Goal: Task Accomplishment & Management: Use online tool/utility

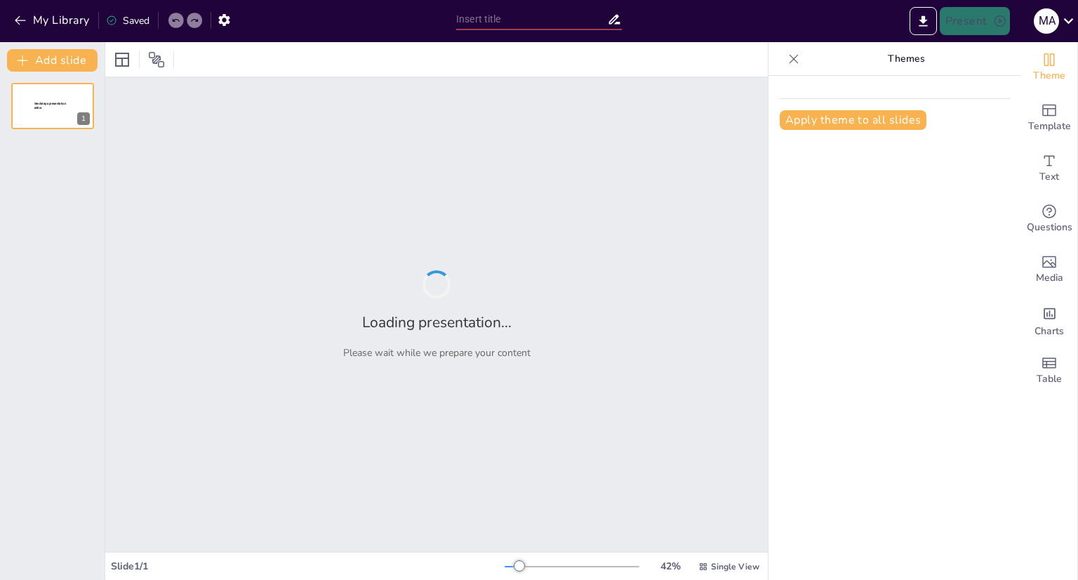
type input "Optimización del Diseño y Secuenciamiento del Botadero Fase IX en la División […"
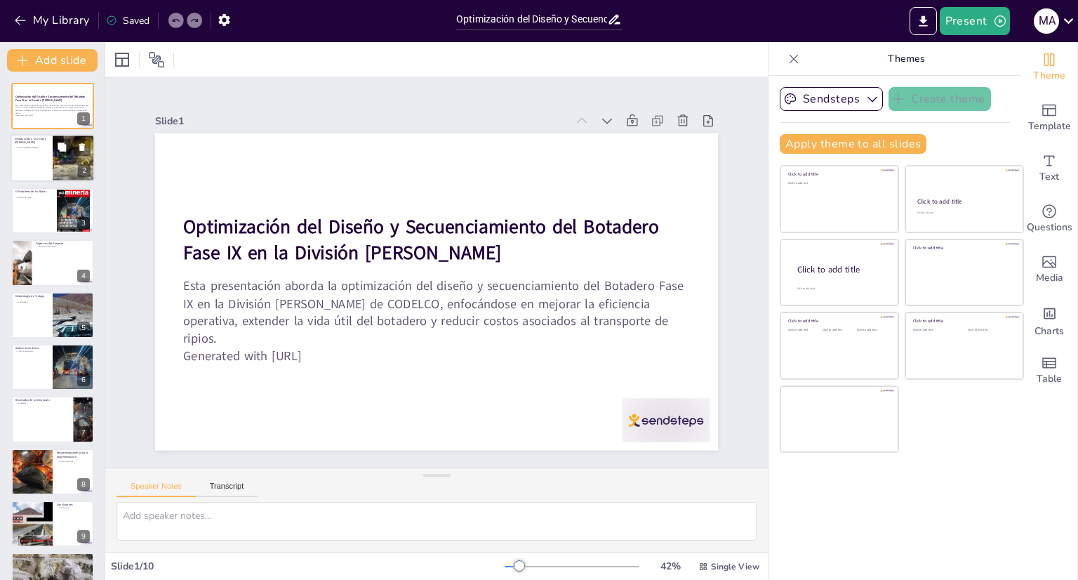
click at [39, 173] on div at bounding box center [53, 159] width 84 height 48
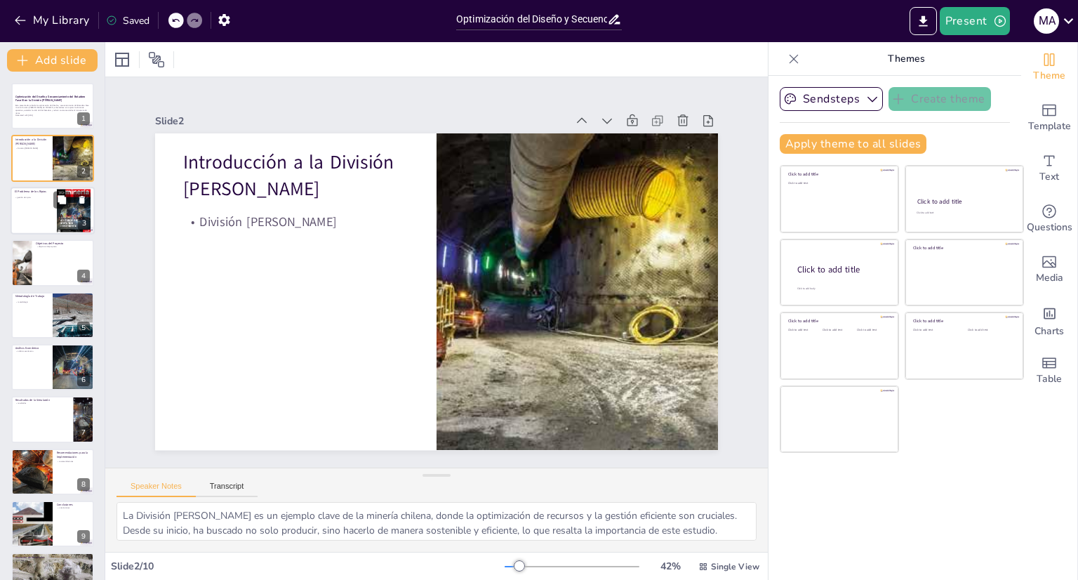
click at [29, 212] on div at bounding box center [53, 211] width 84 height 48
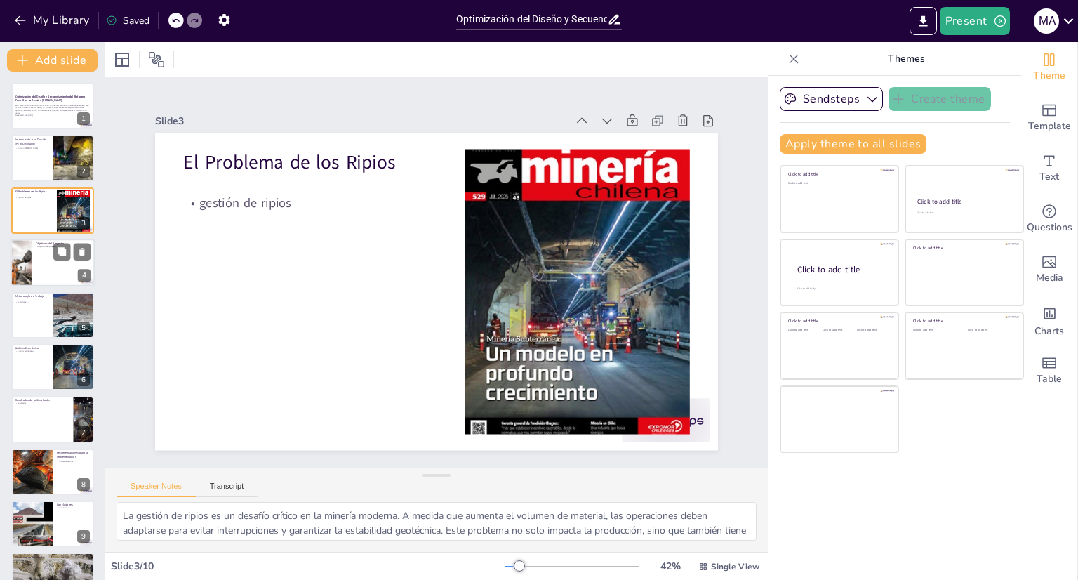
click at [62, 270] on div at bounding box center [53, 263] width 84 height 48
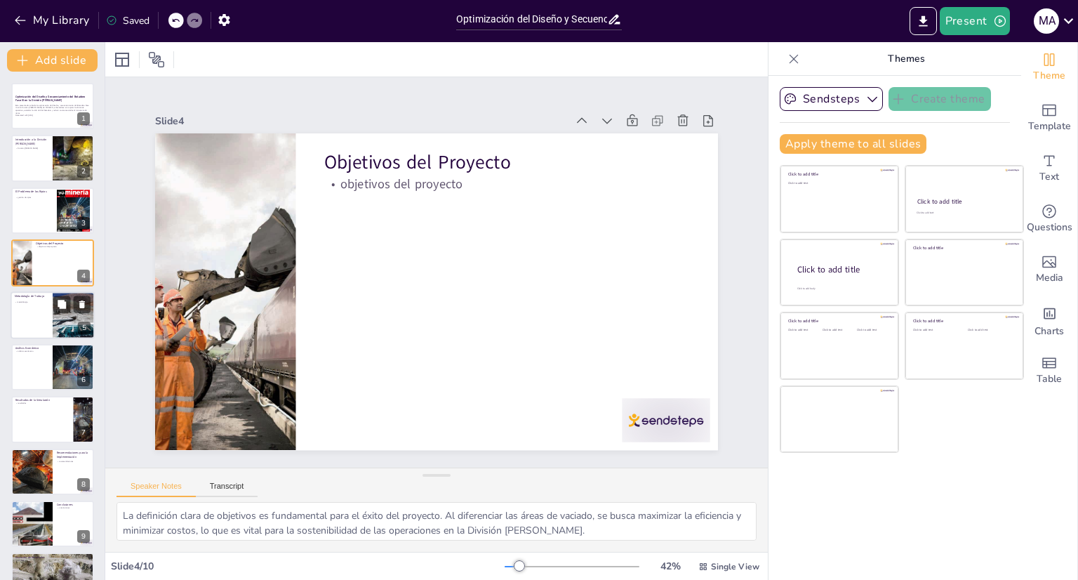
click at [29, 310] on div at bounding box center [53, 315] width 84 height 48
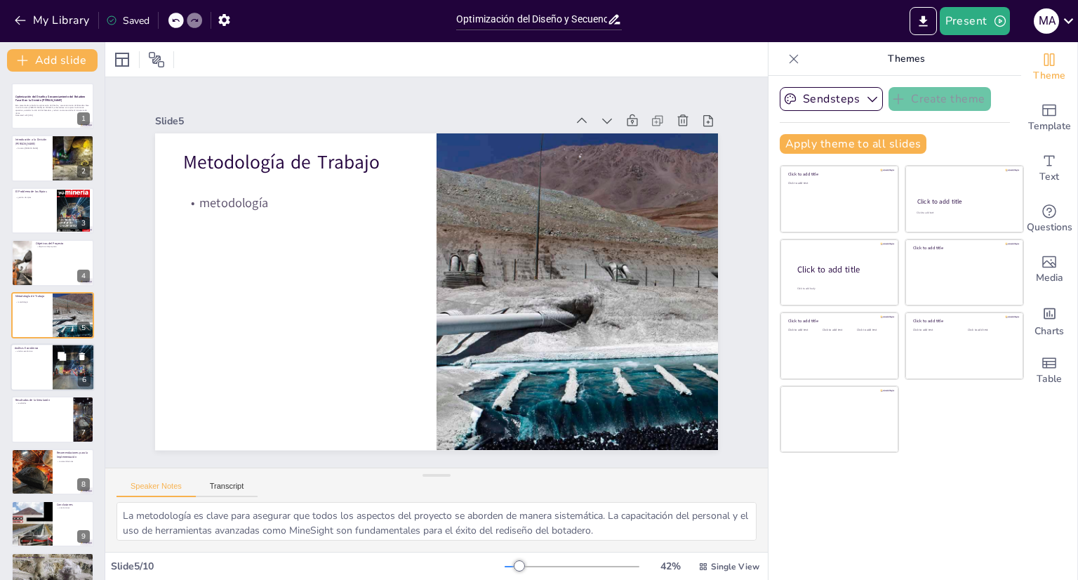
click at [38, 363] on div at bounding box center [53, 367] width 84 height 48
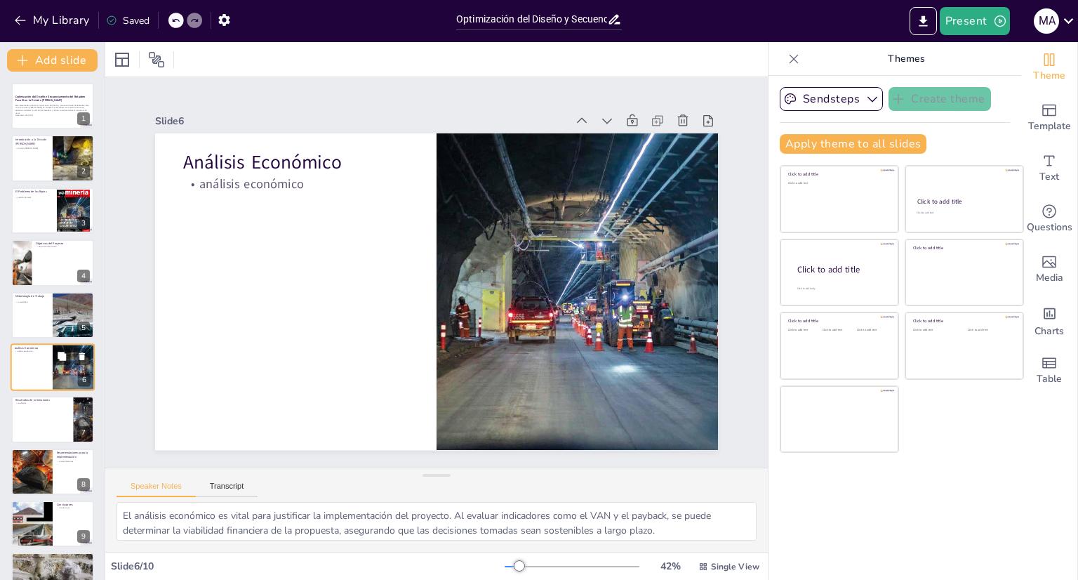
scroll to position [31, 0]
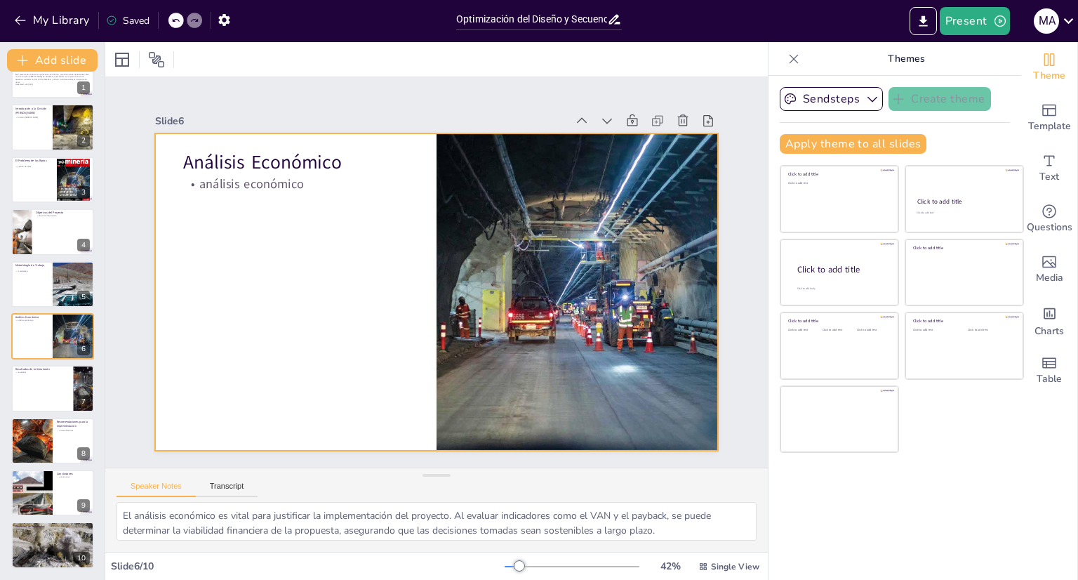
click at [238, 239] on div at bounding box center [434, 291] width 593 height 373
click at [60, 447] on div at bounding box center [53, 441] width 84 height 48
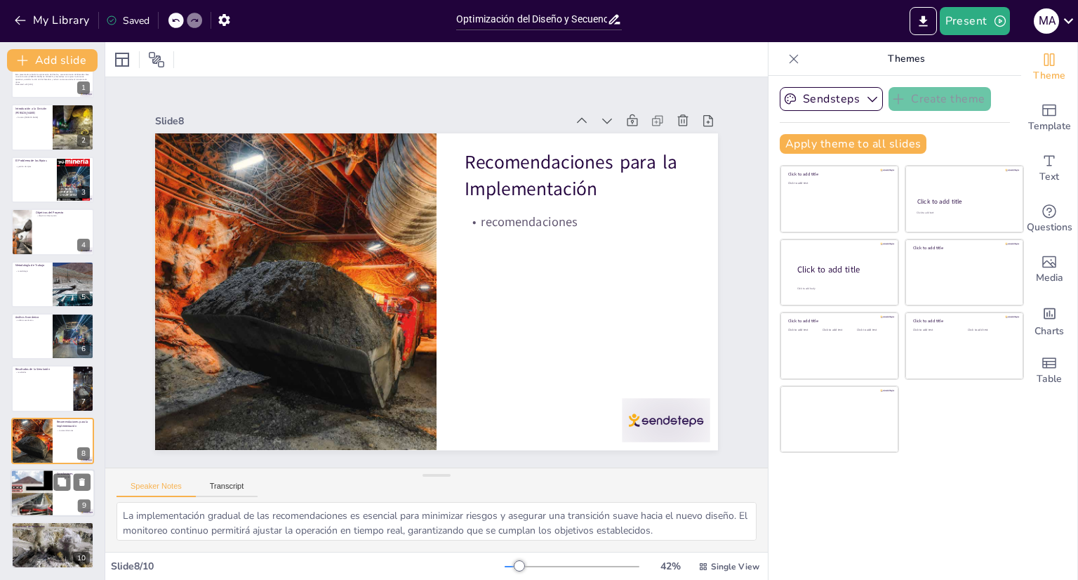
click at [61, 491] on div at bounding box center [53, 493] width 84 height 48
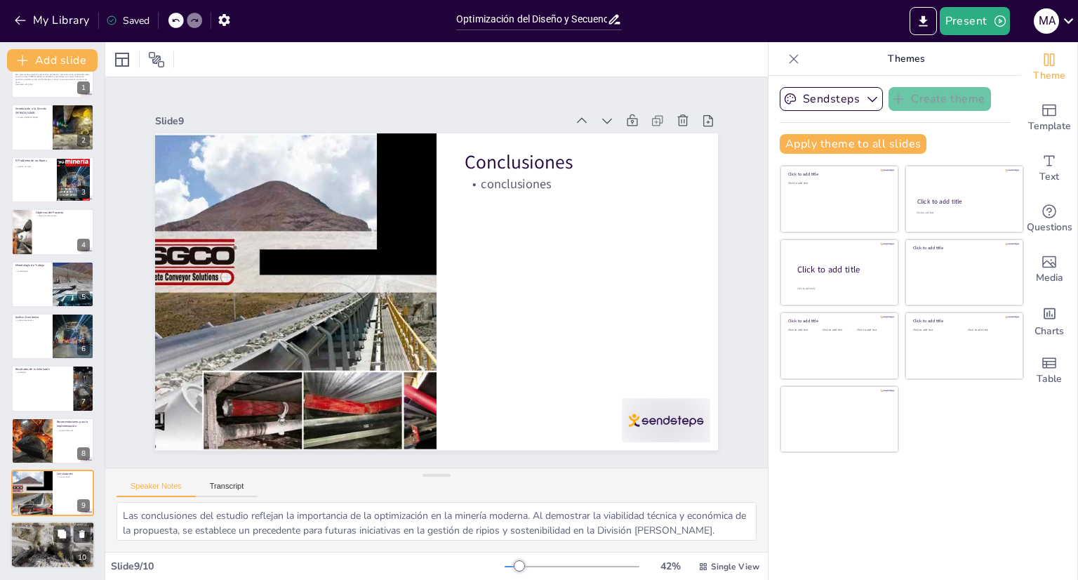
click at [52, 538] on div at bounding box center [53, 545] width 84 height 111
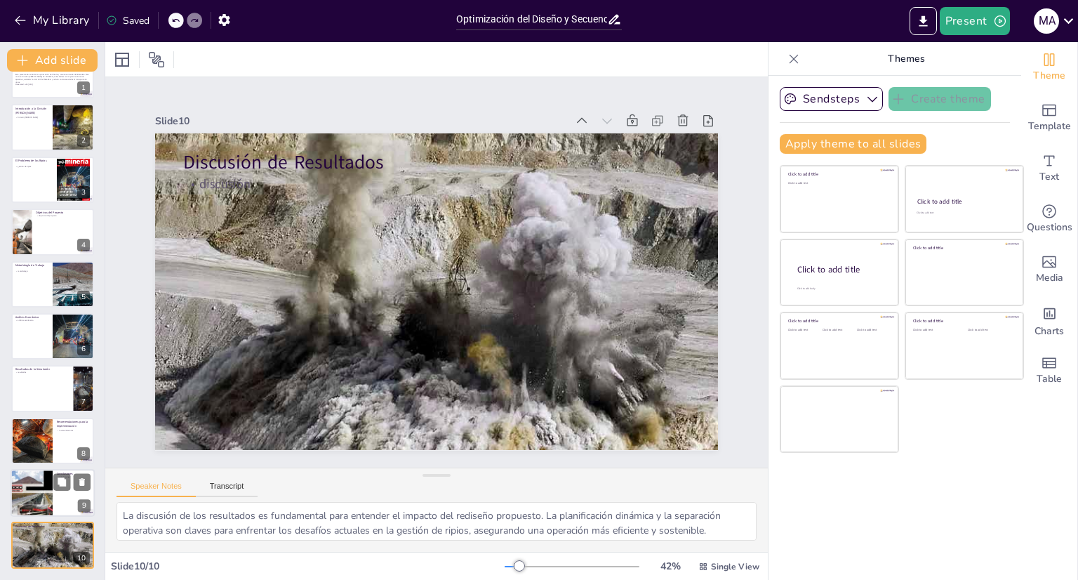
click at [63, 497] on div at bounding box center [53, 493] width 84 height 48
type textarea "Las conclusiones del estudio reflejan la importancia de la optimización en la m…"
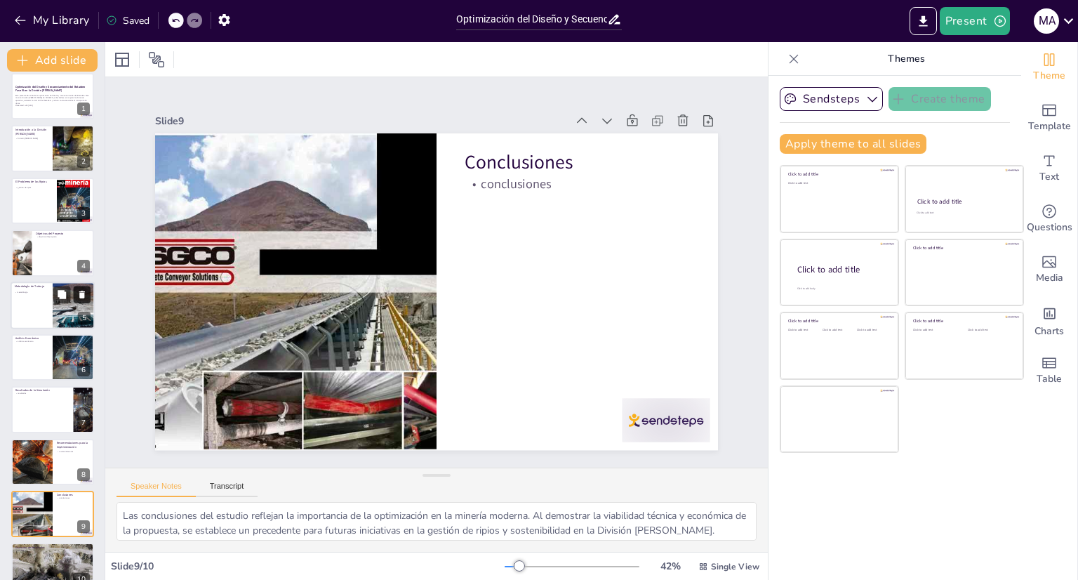
scroll to position [0, 0]
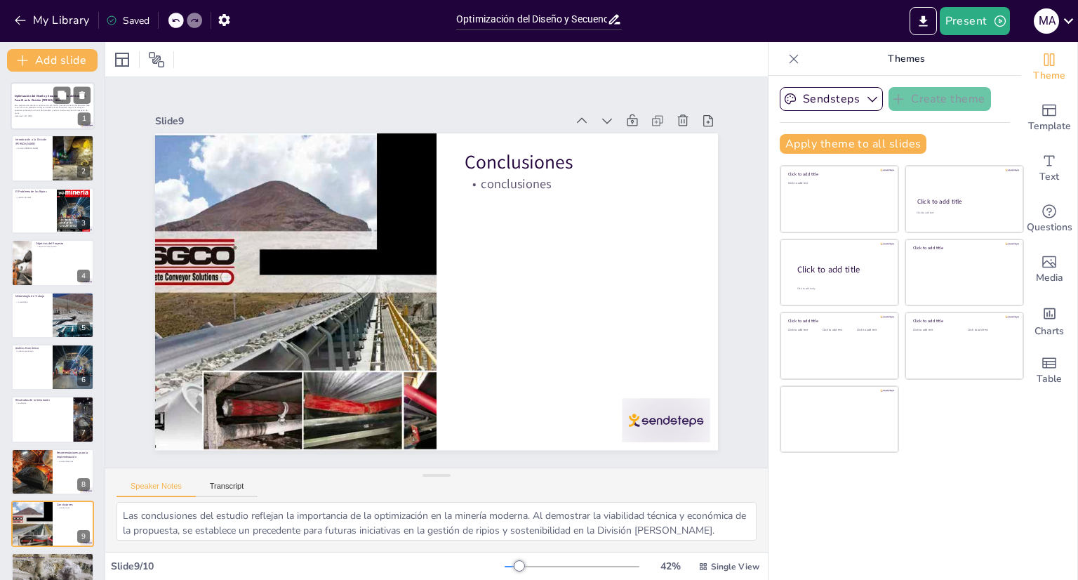
click at [48, 119] on div at bounding box center [53, 106] width 84 height 48
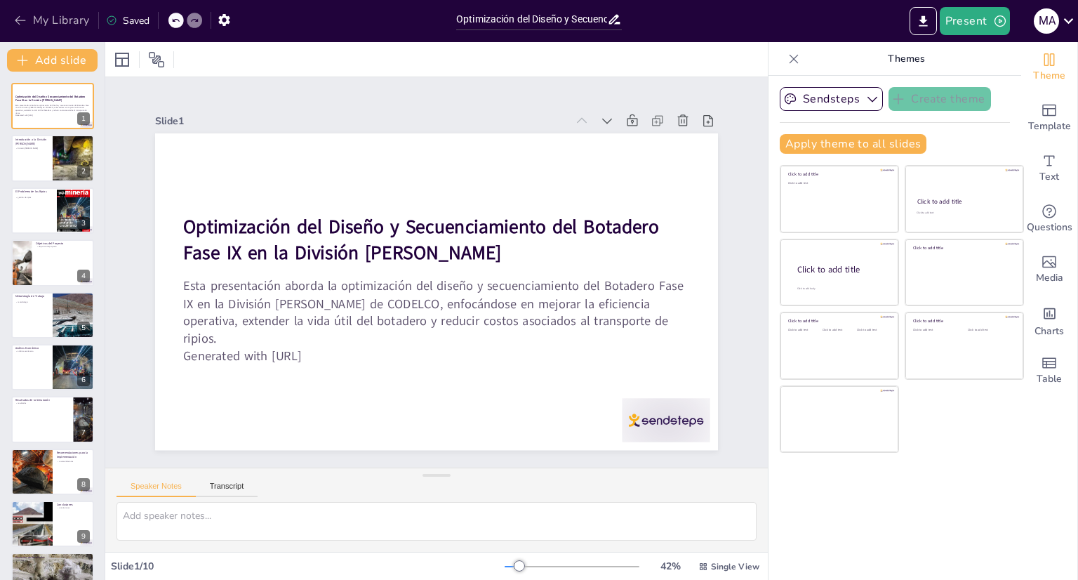
click at [17, 19] on icon "button" at bounding box center [20, 20] width 11 height 9
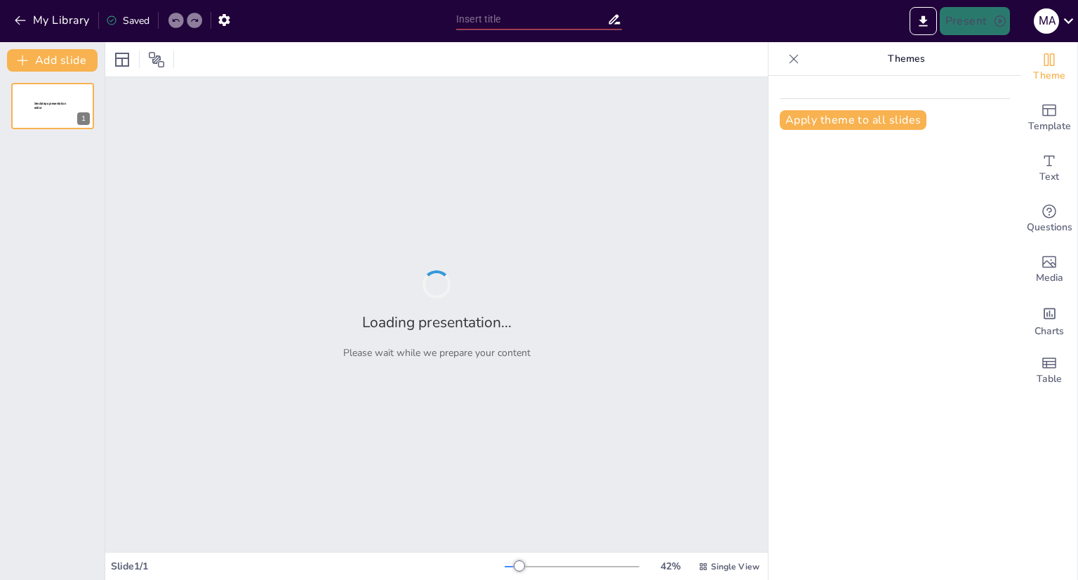
type input "Optimización del Diseño y Secuenciamiento del Botadero Fase IX en la División […"
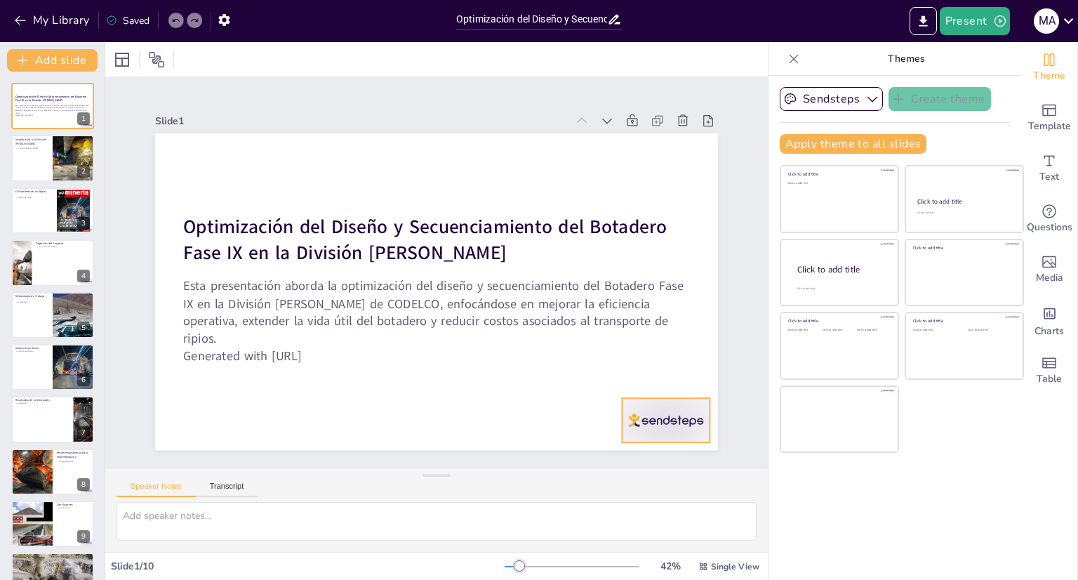
click at [630, 415] on div at bounding box center [666, 421] width 88 height 44
click at [729, 361] on div "Slide 1 Optimización del Diseño y Secuenciamiento del Botadero Fase IX en la Di…" at bounding box center [436, 272] width 675 height 421
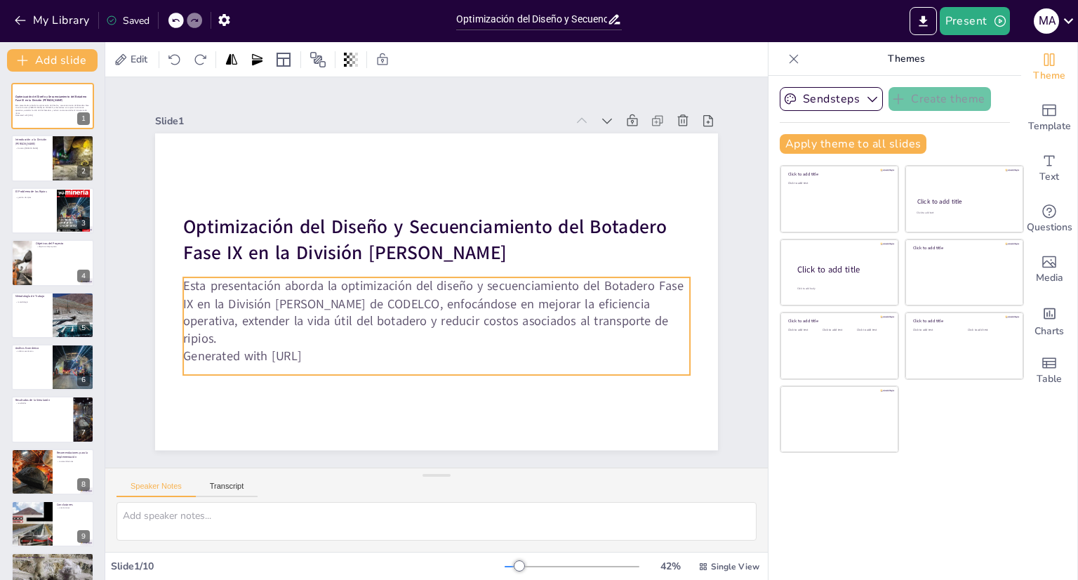
click at [300, 357] on p "Generated with [URL]" at bounding box center [418, 354] width 499 height 123
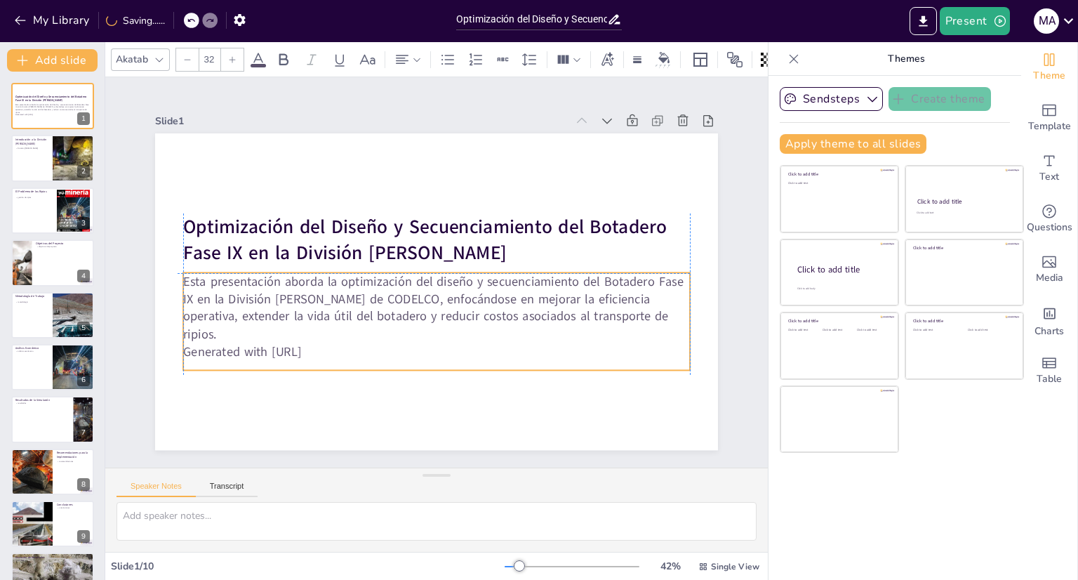
click at [332, 349] on p "Generated with [URL]" at bounding box center [436, 352] width 507 height 18
click at [327, 349] on p "Generated with [URL]" at bounding box center [436, 352] width 507 height 18
click at [331, 346] on p "Generated with [URL]" at bounding box center [411, 347] width 487 height 173
click at [331, 346] on p "Generated with [URL]" at bounding box center [427, 351] width 505 height 71
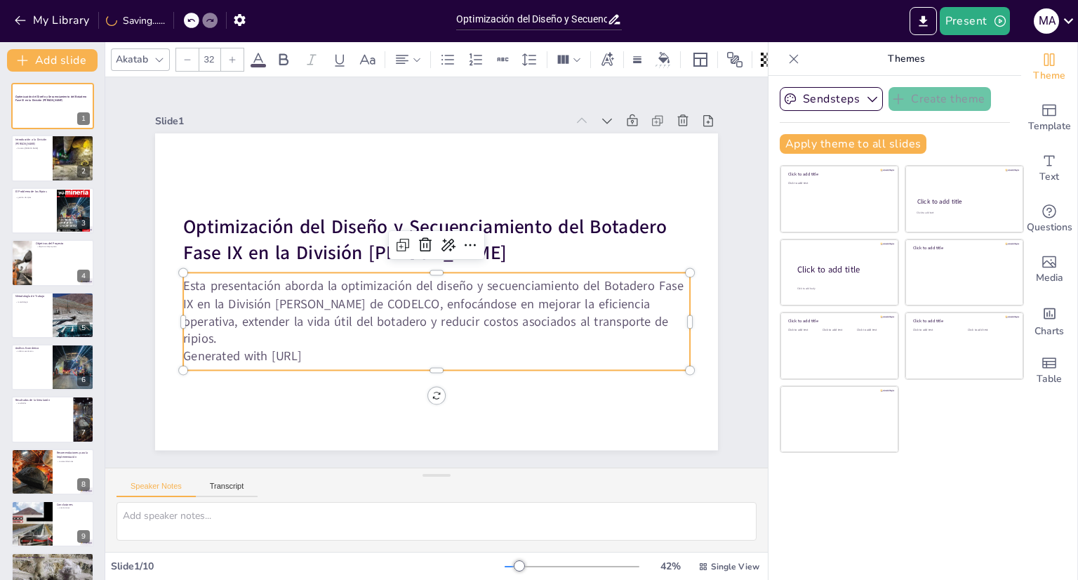
drag, startPoint x: 331, startPoint y: 346, endPoint x: 168, endPoint y: 350, distance: 162.9
click at [168, 350] on div "Optimización del Diseño y Secuenciamiento del Botadero Fase IX en la División G…" at bounding box center [436, 291] width 563 height 317
click at [347, 345] on p "Generated with [URL]" at bounding box center [427, 356] width 505 height 70
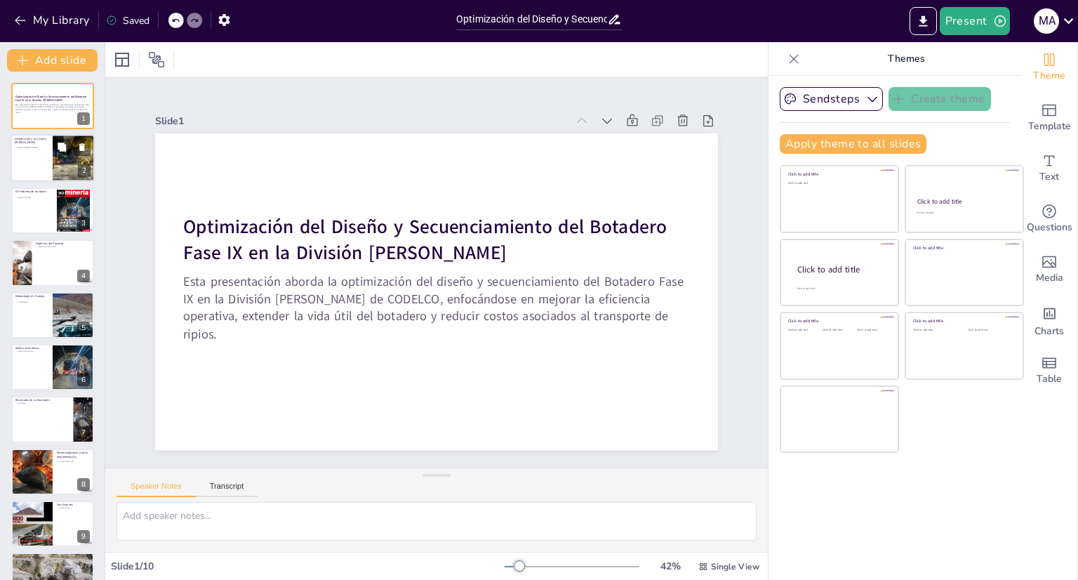
click at [44, 167] on div at bounding box center [53, 159] width 84 height 48
type textarea "La División [PERSON_NAME] es un ejemplo clave de la minería chilena, donde la o…"
